Goal: Find specific page/section: Find specific page/section

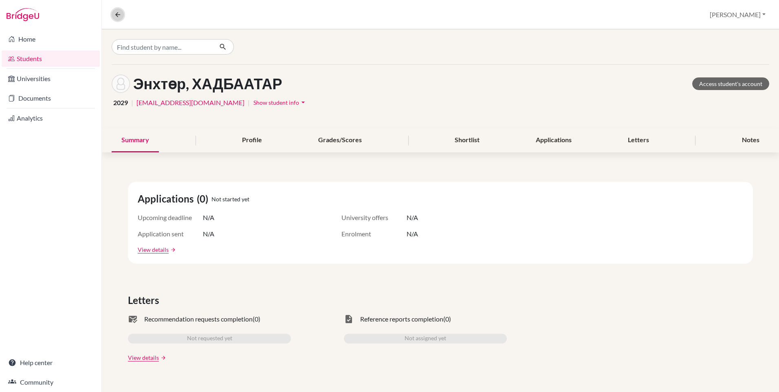
click at [117, 12] on icon at bounding box center [117, 14] width 7 height 7
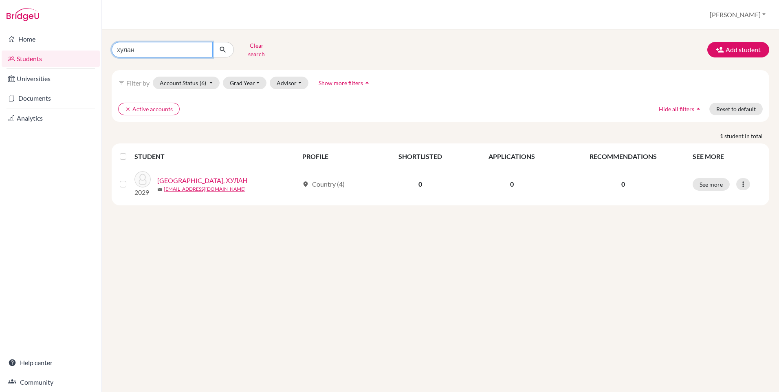
click at [204, 45] on input "хулан" at bounding box center [162, 49] width 101 height 15
type input "ундрам"
click button "submit" at bounding box center [223, 49] width 22 height 15
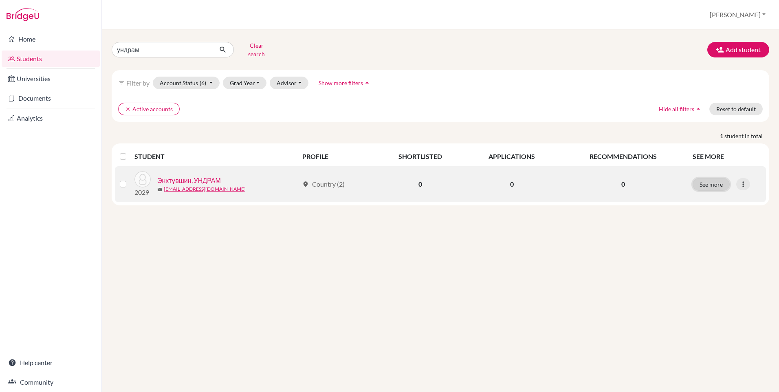
click at [709, 183] on button "See more" at bounding box center [711, 184] width 37 height 13
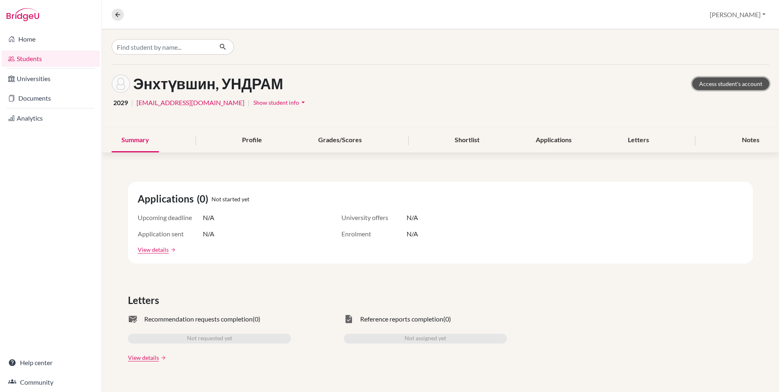
click at [714, 88] on link "Access student's account" at bounding box center [730, 83] width 77 height 13
click at [117, 19] on button at bounding box center [118, 15] width 12 height 12
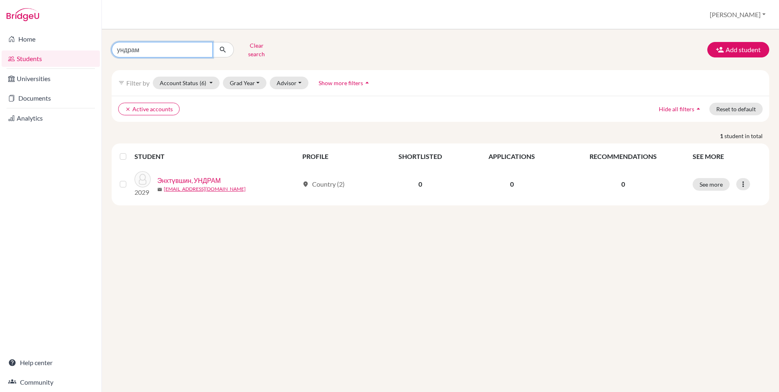
click at [183, 48] on input "ундрам" at bounding box center [162, 49] width 101 height 15
click at [203, 48] on input "ундрам" at bounding box center [162, 49] width 101 height 15
type input "бүжин"
click button "submit" at bounding box center [223, 49] width 22 height 15
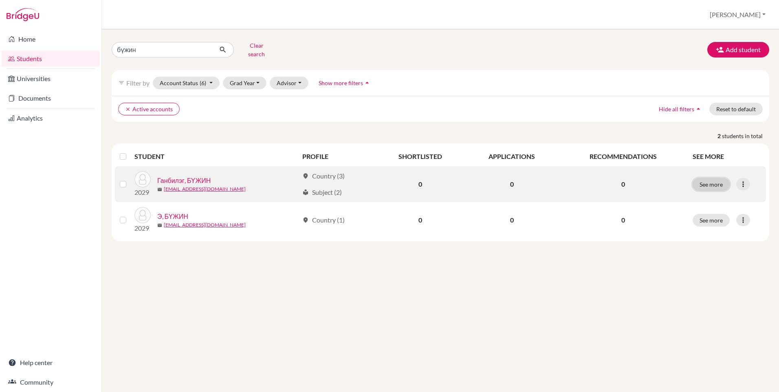
click at [714, 180] on button "See more" at bounding box center [711, 184] width 37 height 13
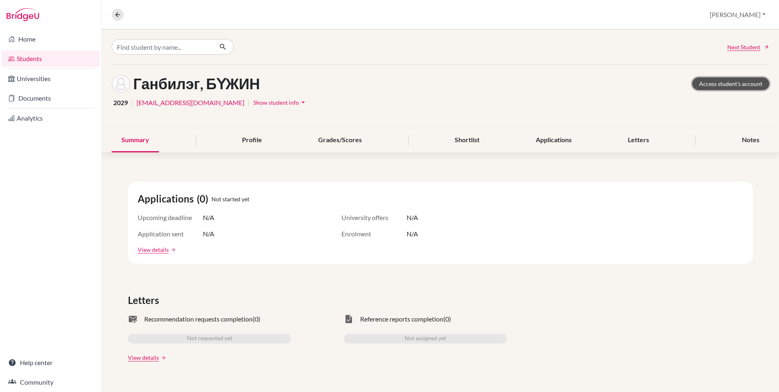
click at [701, 82] on link "Access student's account" at bounding box center [730, 83] width 77 height 13
click at [116, 14] on icon at bounding box center [117, 14] width 7 height 7
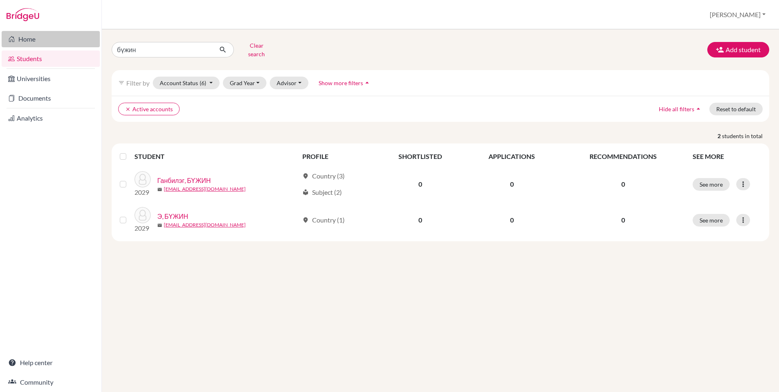
click at [71, 44] on link "Home" at bounding box center [51, 39] width 98 height 16
click at [205, 47] on input "бүжин" at bounding box center [162, 49] width 101 height 15
type input "dezypgzg"
click button "submit" at bounding box center [223, 49] width 22 height 15
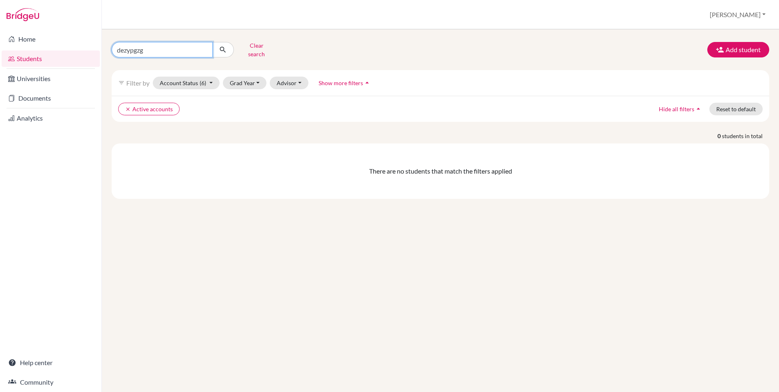
click at [205, 45] on input "dezypgzg" at bounding box center [162, 49] width 101 height 15
type input "буянзаяа"
click button "submit" at bounding box center [223, 49] width 22 height 15
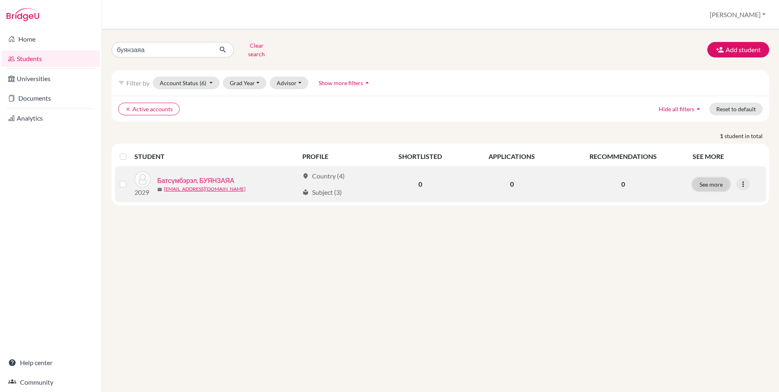
click at [716, 180] on button "See more" at bounding box center [711, 184] width 37 height 13
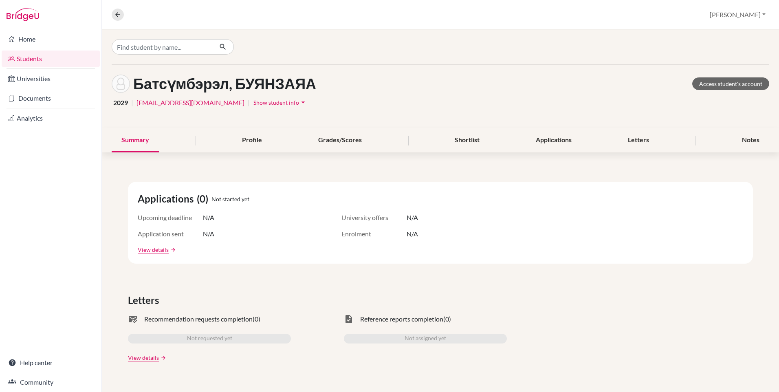
click at [730, 90] on div "Батсүмбэрэл, БУЯНЗАЯА Access student's account" at bounding box center [441, 84] width 658 height 18
click at [727, 88] on link "Access student's account" at bounding box center [730, 83] width 77 height 13
click at [115, 10] on button at bounding box center [118, 15] width 12 height 12
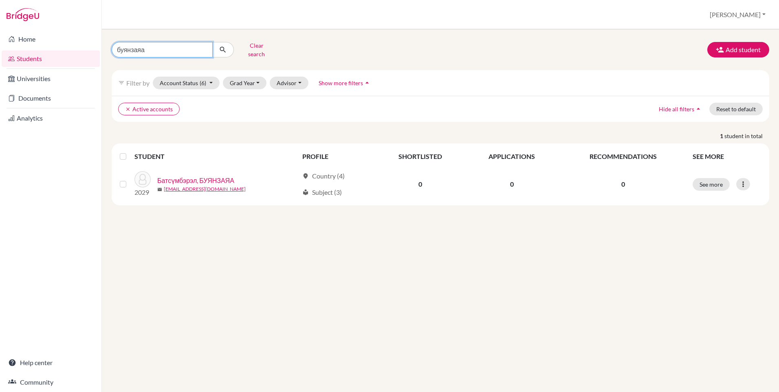
click at [204, 46] on input "буянзаяа" at bounding box center [162, 49] width 101 height 15
type input "оргил"
click button "submit" at bounding box center [223, 49] width 22 height 15
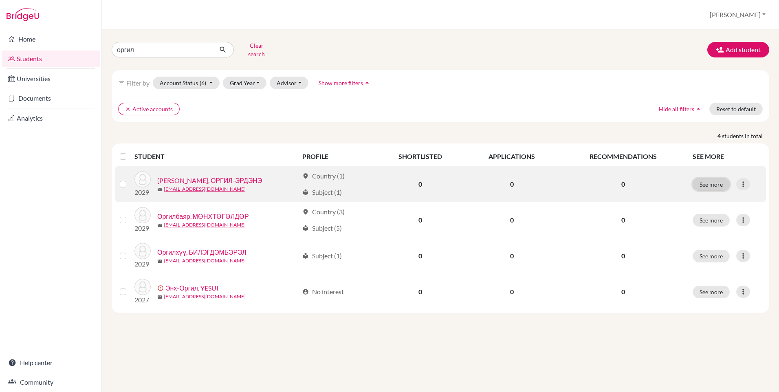
click at [707, 180] on button "See more" at bounding box center [711, 184] width 37 height 13
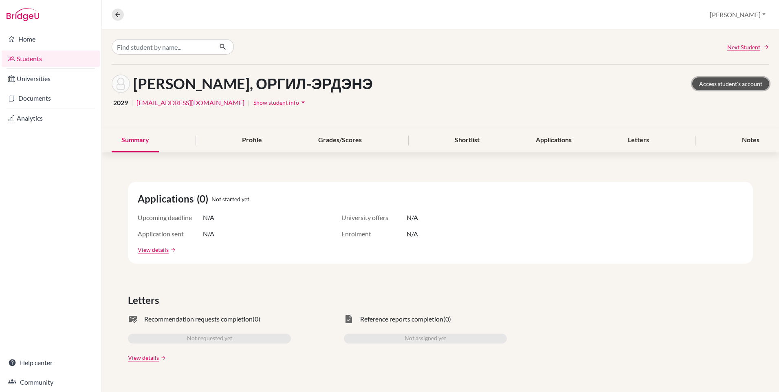
click at [712, 88] on link "Access student's account" at bounding box center [730, 83] width 77 height 13
